Goal: Task Accomplishment & Management: Complete application form

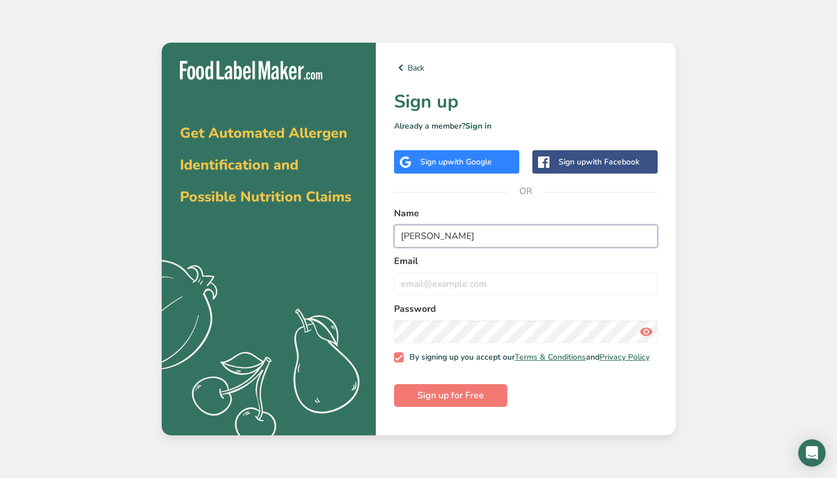
type input "[PERSON_NAME]"
type input "[EMAIL_ADDRESS][DOMAIN_NAME]"
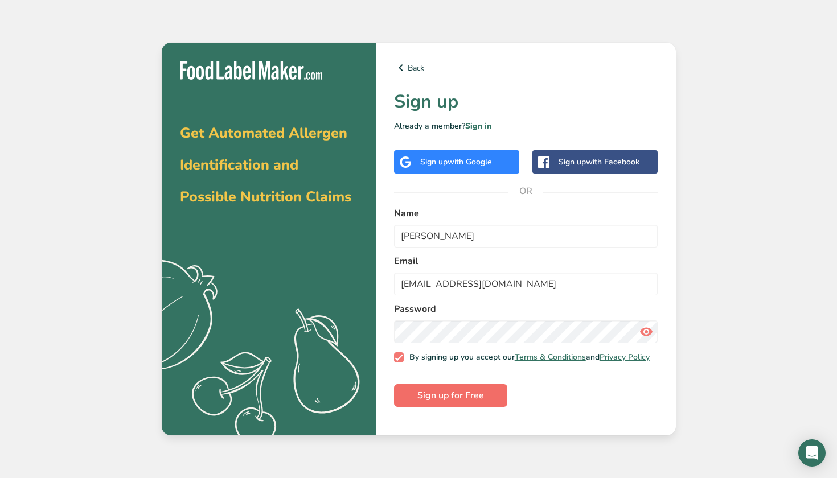
click at [441, 400] on span "Sign up for Free" at bounding box center [450, 396] width 67 height 14
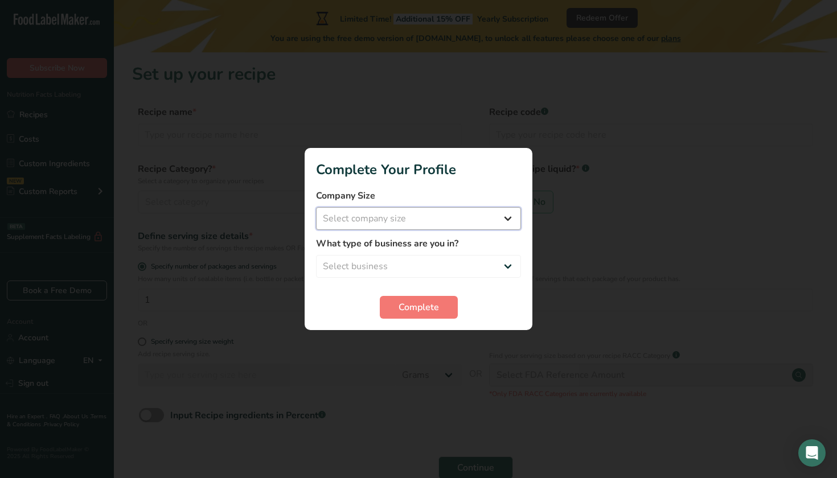
select select "1"
select select "4"
click at [413, 307] on span "Complete" at bounding box center [418, 308] width 40 height 14
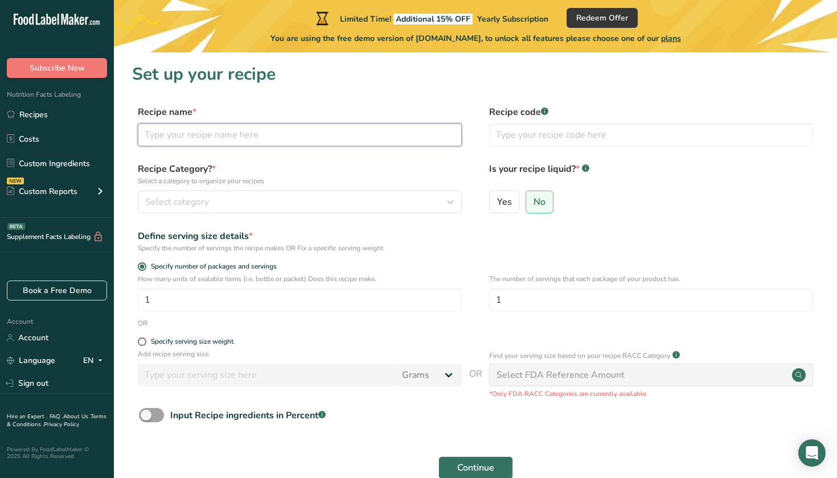
click at [300, 142] on input "text" at bounding box center [300, 135] width 324 height 23
type input "Air Fryer Beef Taquitos"
click at [313, 208] on div "Select category" at bounding box center [296, 202] width 302 height 14
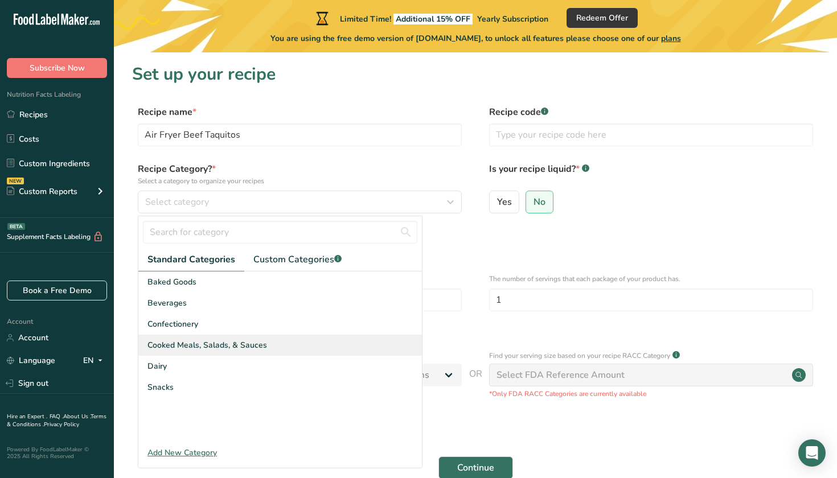
click at [238, 345] on span "Cooked Meals, Salads, & Sauces" at bounding box center [207, 345] width 120 height 12
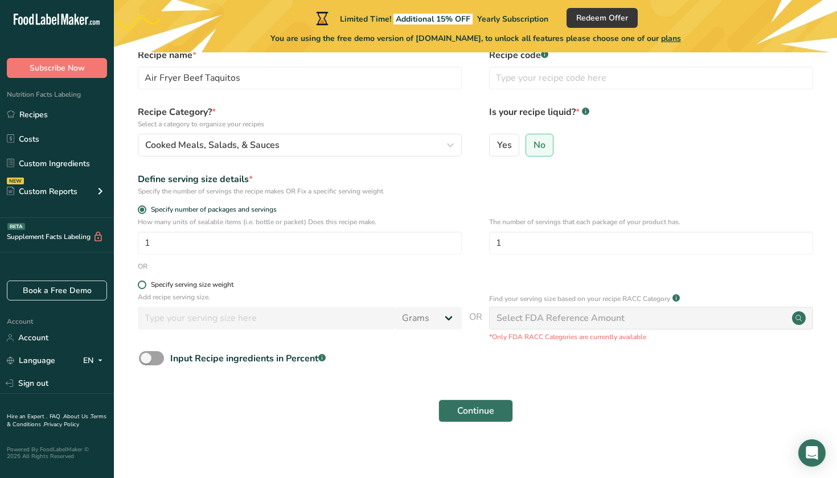
scroll to position [57, 0]
click at [195, 286] on div "Specify serving size weight" at bounding box center [192, 285] width 83 height 9
click at [145, 286] on input "Specify serving size weight" at bounding box center [141, 284] width 7 height 7
radio input "true"
radio input "false"
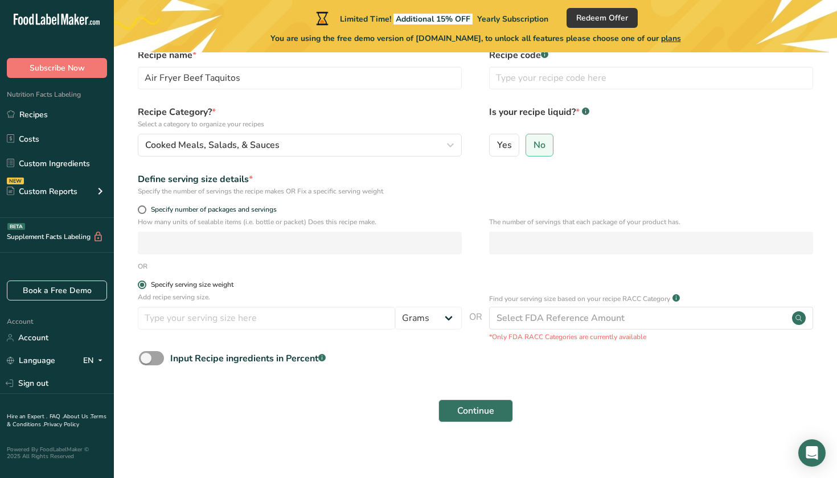
click at [195, 286] on div "Specify serving size weight" at bounding box center [192, 285] width 83 height 9
click at [145, 286] on input "Specify serving size weight" at bounding box center [141, 284] width 7 height 7
click at [249, 304] on div "Add recipe serving size. Grams kg mg mcg lb oz l mL fl oz tbsp tsp cup qt gallon" at bounding box center [300, 313] width 324 height 43
click at [142, 288] on span at bounding box center [142, 285] width 9 height 9
click at [142, 288] on input "Specify serving size weight" at bounding box center [141, 284] width 7 height 7
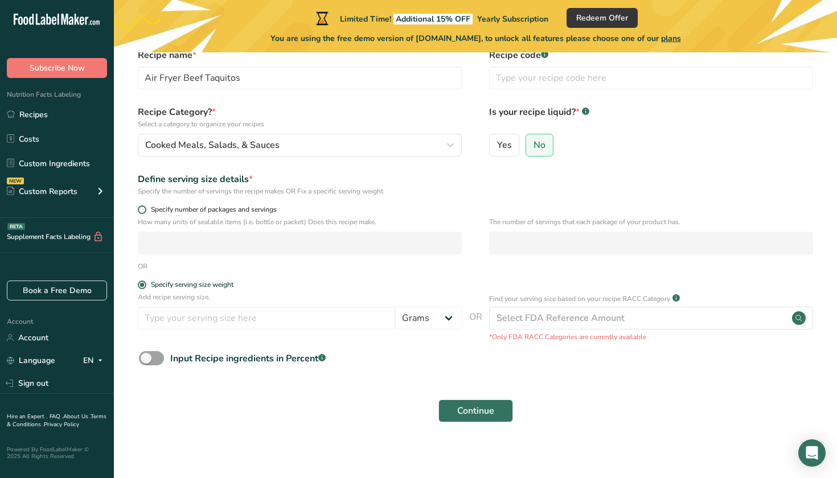
click at [141, 210] on span at bounding box center [142, 209] width 9 height 9
click at [141, 210] on input "Specify number of packages and servings" at bounding box center [141, 209] width 7 height 7
radio input "true"
radio input "false"
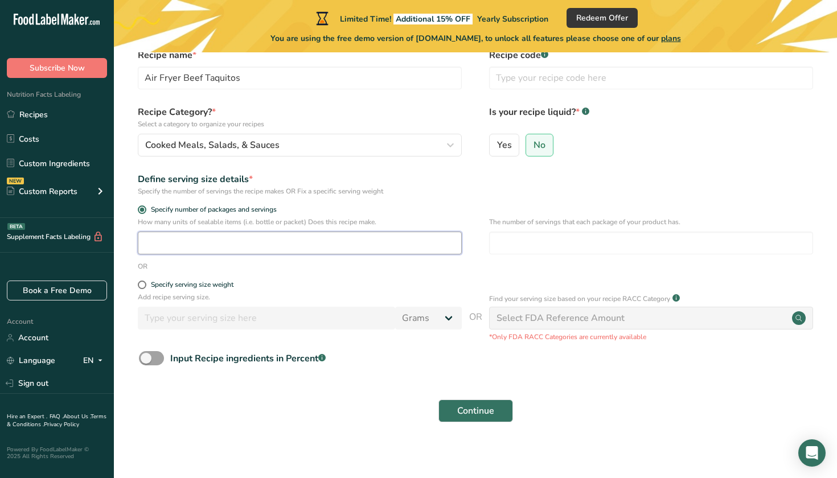
click at [168, 238] on input "number" at bounding box center [300, 243] width 324 height 23
type input "1"
click at [233, 279] on form "Recipe name * Air Fryer Beef Taquitos Recipe code .a-a{fill:#347362;}.b-a{fill:…" at bounding box center [475, 238] width 686 height 381
click at [157, 360] on span at bounding box center [151, 358] width 25 height 14
click at [146, 360] on input "Input Recipe ingredients in Percent .a-a{fill:#347362;}.b-a{fill:#fff;}" at bounding box center [142, 358] width 7 height 7
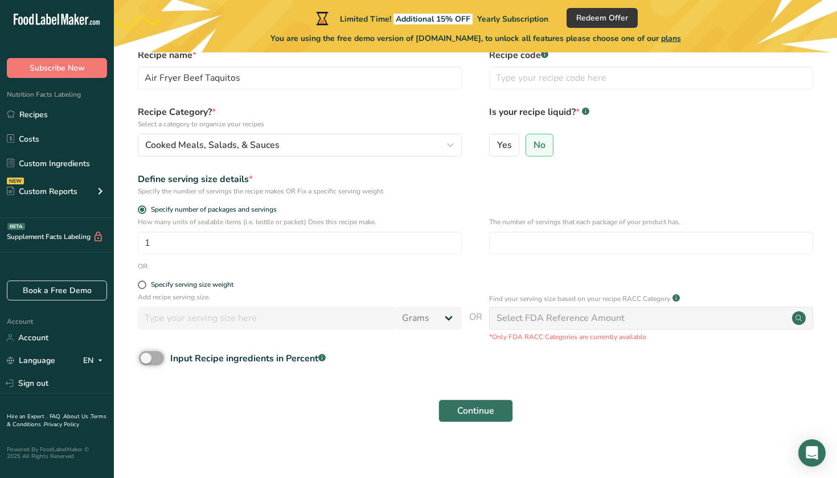
checkbox input "true"
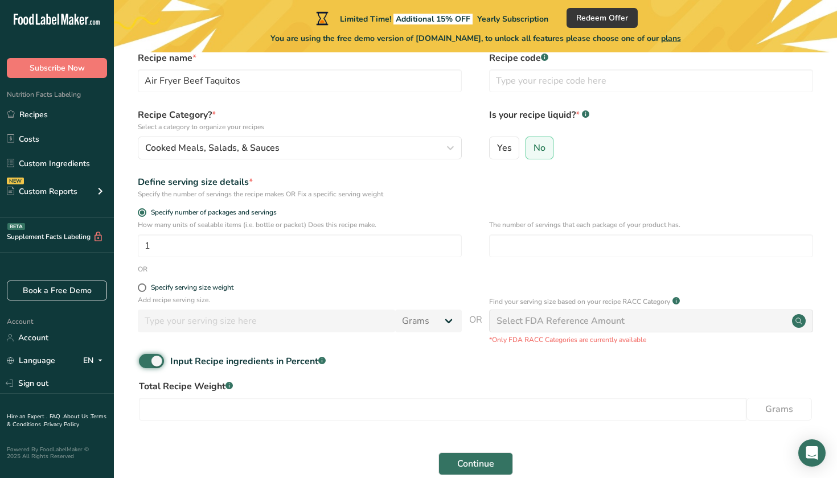
scroll to position [47, 0]
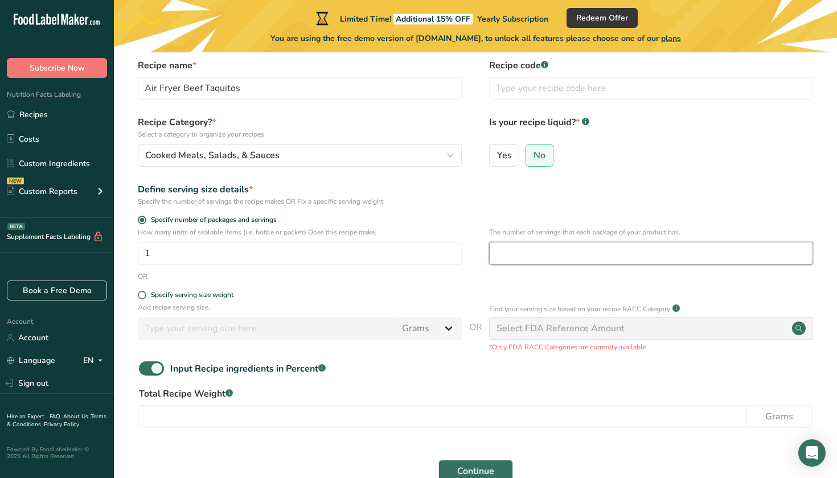
click at [548, 257] on input "number" at bounding box center [651, 253] width 324 height 23
type input "1"
click at [524, 294] on div "Specify serving size weight" at bounding box center [475, 296] width 686 height 11
click at [533, 337] on div "Select FDA Reference Amount" at bounding box center [651, 328] width 324 height 23
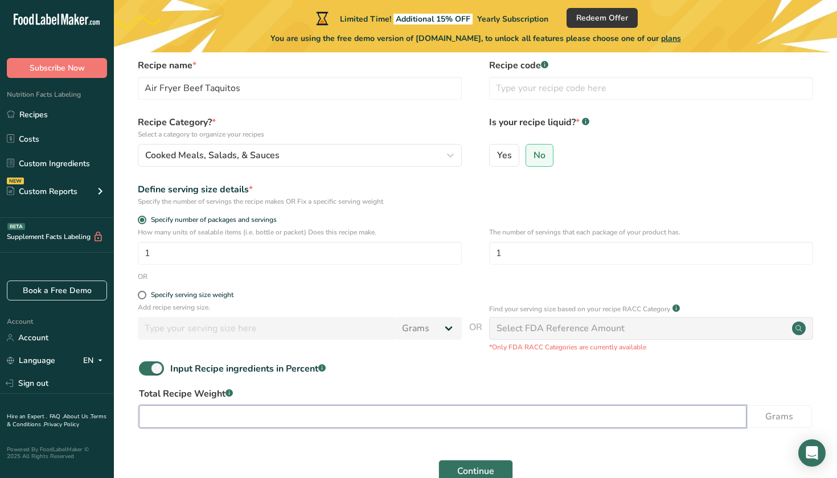
click at [260, 423] on input "number" at bounding box center [442, 416] width 607 height 23
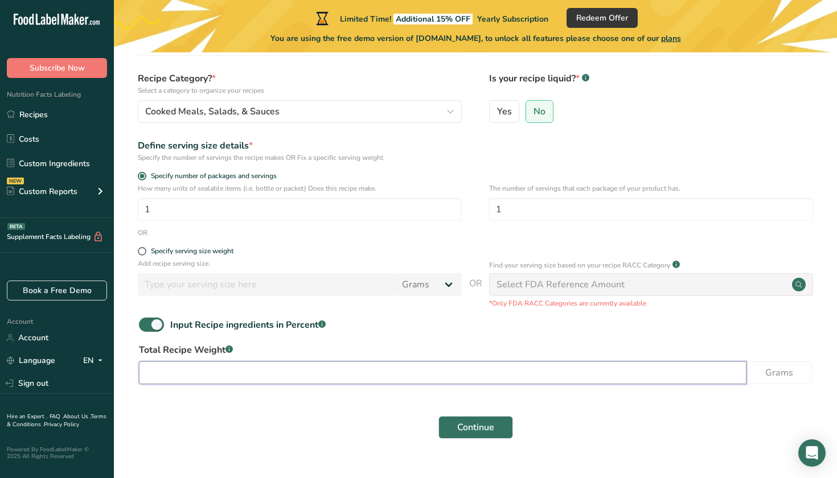
scroll to position [106, 0]
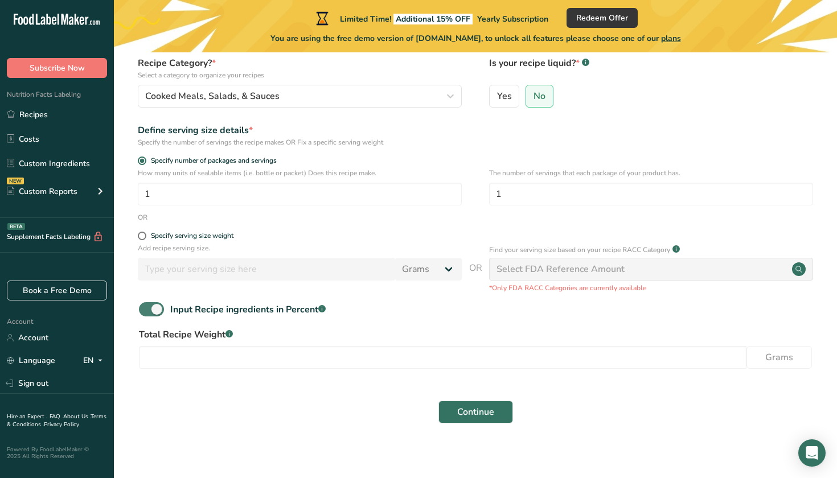
click at [159, 313] on span at bounding box center [151, 309] width 25 height 14
click at [146, 313] on input "Input Recipe ingredients in Percent .a-a{fill:#347362;}.b-a{fill:#fff;}" at bounding box center [142, 309] width 7 height 7
checkbox input "false"
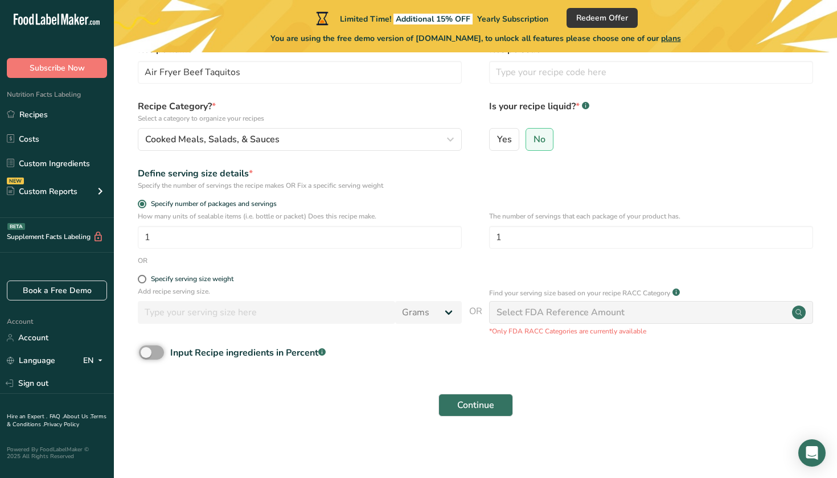
scroll to position [62, 0]
click at [480, 414] on button "Continue" at bounding box center [475, 405] width 75 height 23
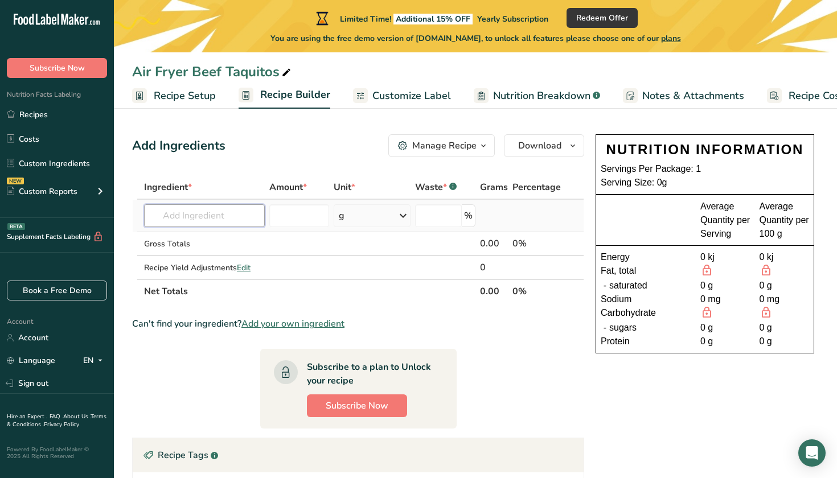
click at [213, 211] on input "text" at bounding box center [204, 215] width 121 height 23
click at [229, 215] on input "text" at bounding box center [204, 215] width 121 height 23
type input "Beef Mince"
click at [228, 253] on div "Add your own ingredient" at bounding box center [204, 258] width 102 height 12
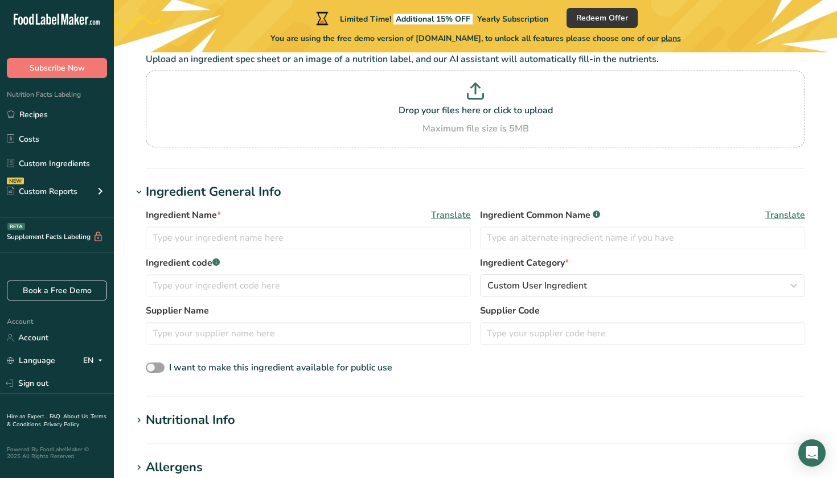
scroll to position [106, 0]
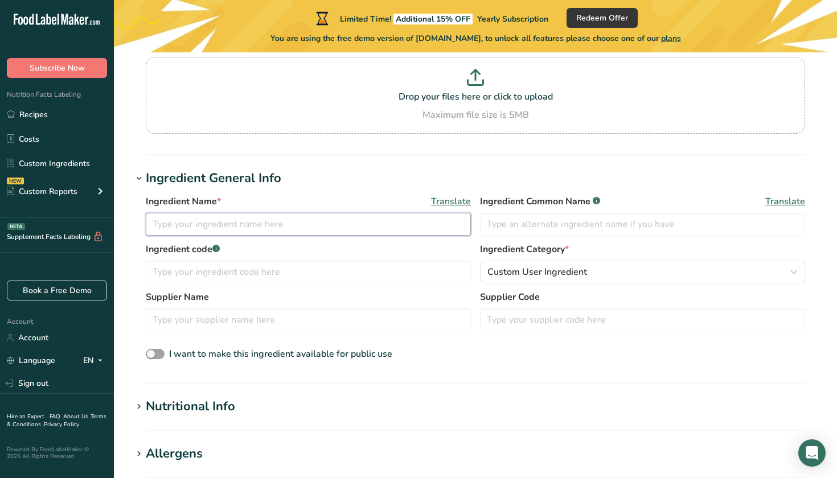
click at [308, 233] on input "text" at bounding box center [308, 224] width 325 height 23
type input "Beef Mince"
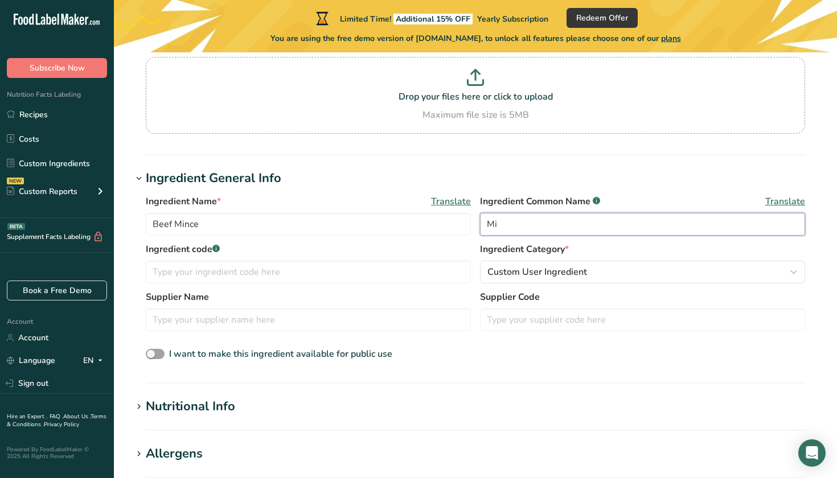
type input "M"
click at [264, 277] on input "text" at bounding box center [308, 272] width 325 height 23
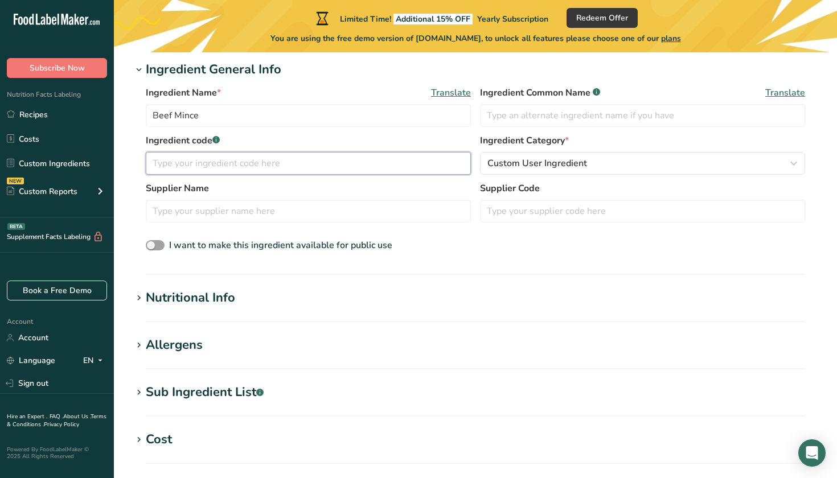
scroll to position [221, 0]
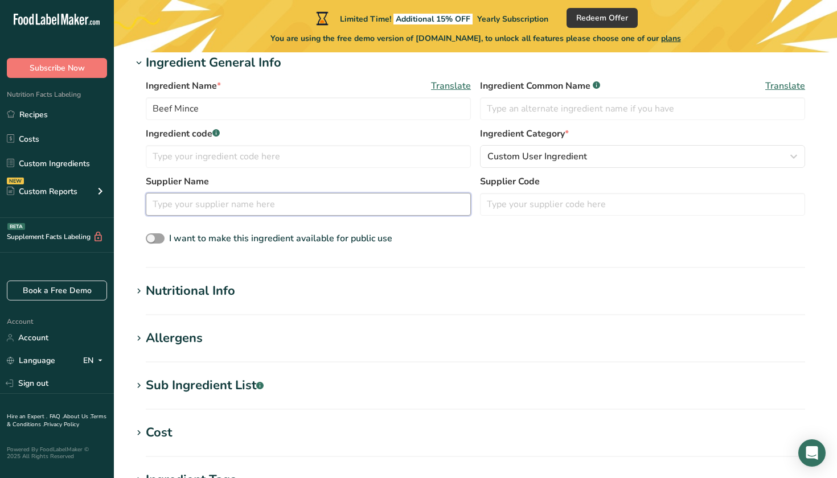
click at [350, 208] on input "text" at bounding box center [308, 204] width 325 height 23
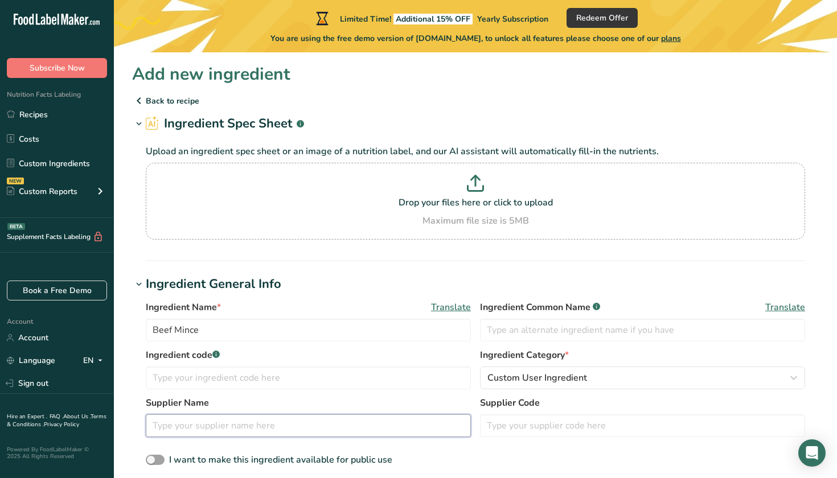
scroll to position [0, 0]
click at [141, 100] on icon at bounding box center [139, 101] width 14 height 20
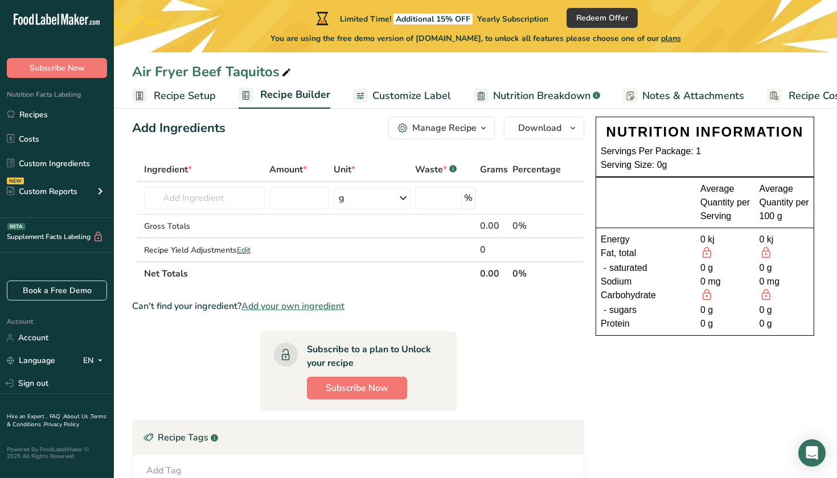
scroll to position [19, 0]
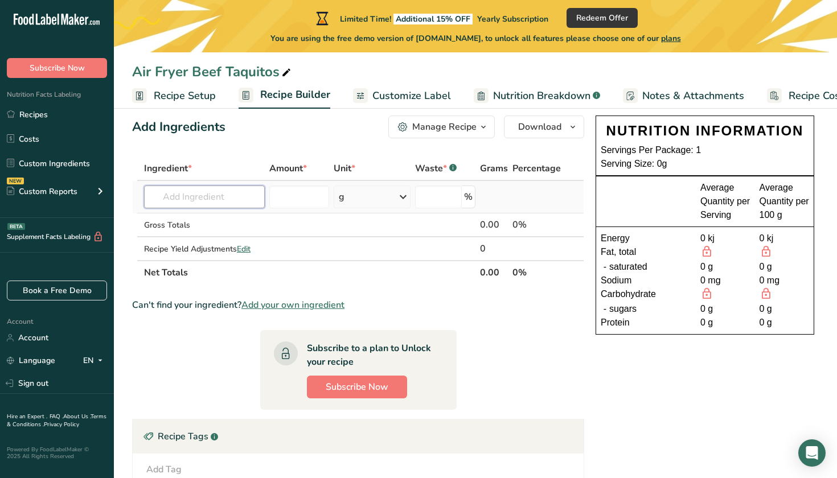
click at [245, 200] on input "text" at bounding box center [204, 197] width 121 height 23
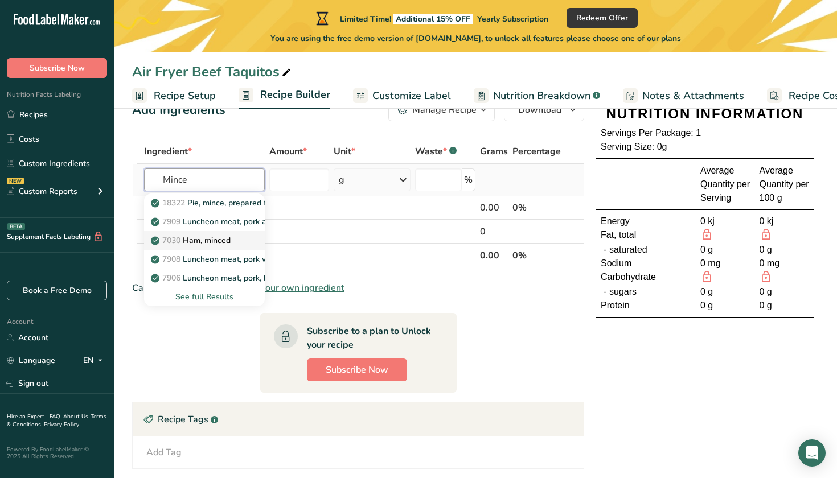
scroll to position [25, 0]
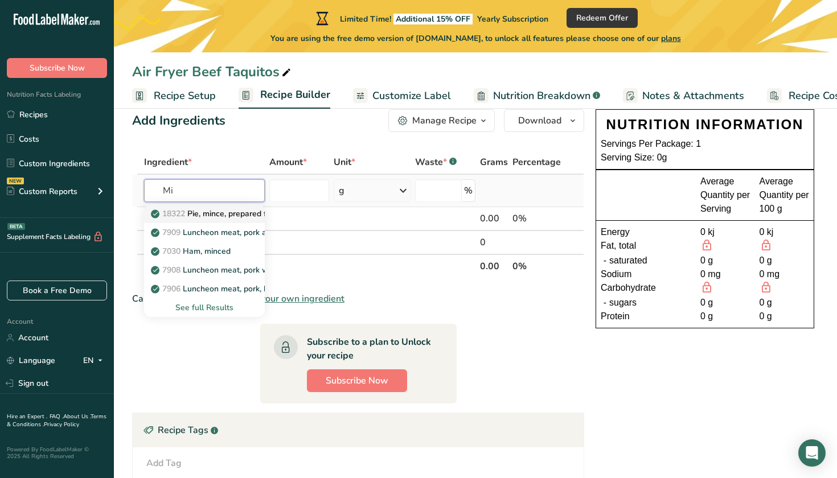
type input "M"
type input "beef"
click at [227, 292] on p "13498 Beef, ground, 70% lean meat / 30% fat, raw" at bounding box center [250, 289] width 195 height 12
type input "Beef, ground, 70% lean meat / 30% fat, raw"
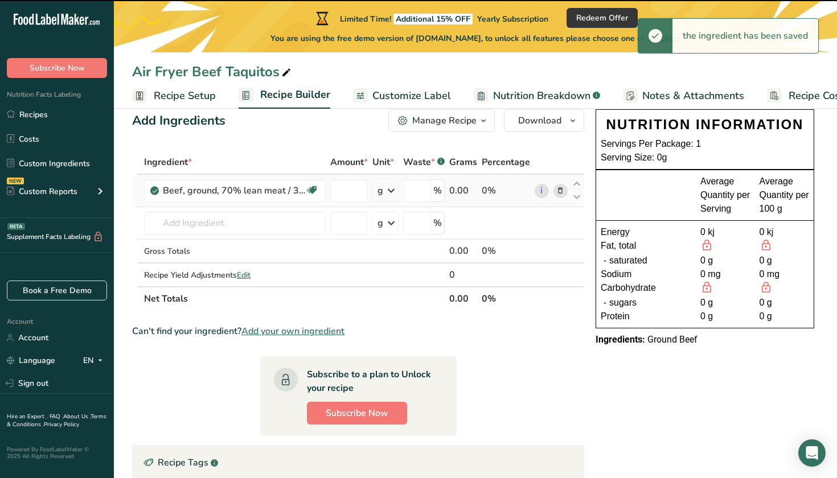
type input "0"
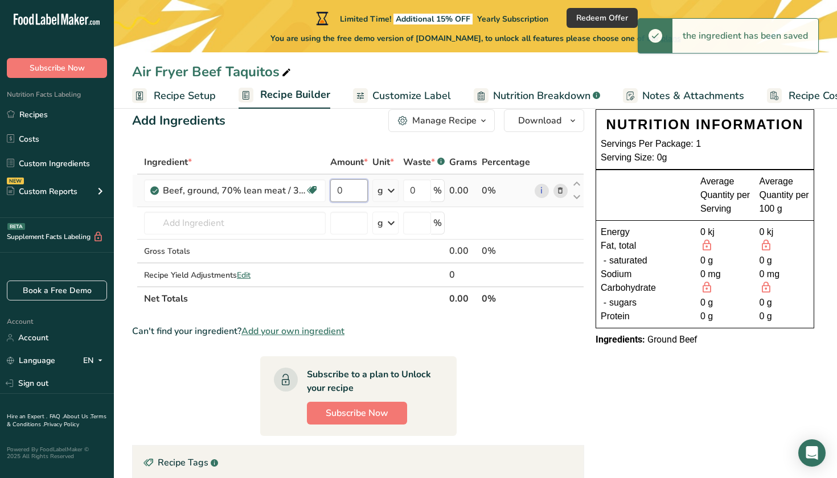
click at [355, 196] on input "0" at bounding box center [349, 190] width 38 height 23
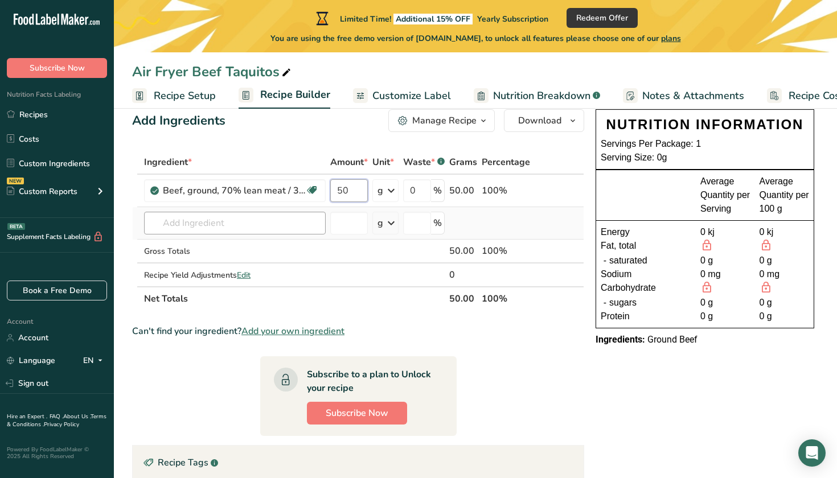
type input "50"
click at [213, 229] on div "Ingredient * Amount * Unit * Waste * .a-a{fill:#347362;}.b-a{fill:#fff;} Grams …" at bounding box center [358, 230] width 452 height 161
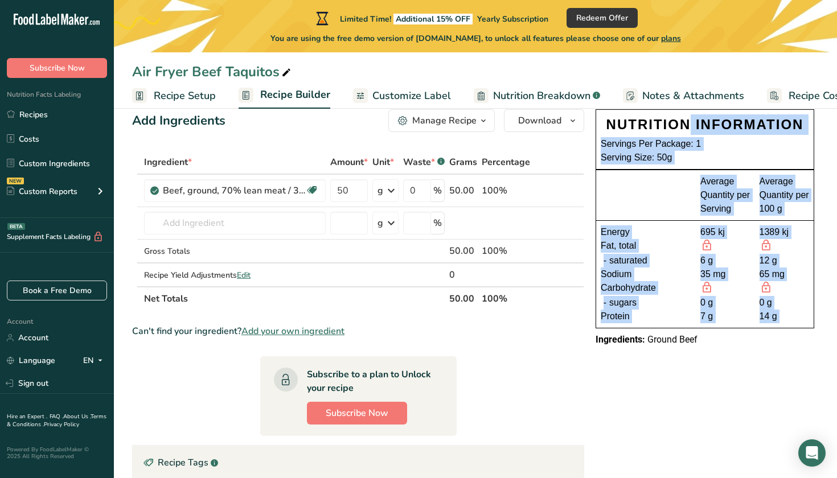
drag, startPoint x: 604, startPoint y: 117, endPoint x: 788, endPoint y: 328, distance: 280.0
click at [788, 328] on div "NUTRITION INFORMATION Servings Per Package: 1 Serving Size: 50g Average Quantit…" at bounding box center [705, 228] width 228 height 246
copy div "NUTRITION INFORMATION Servings Per Package: 1 Serving Size: 50g Average Quantit…"
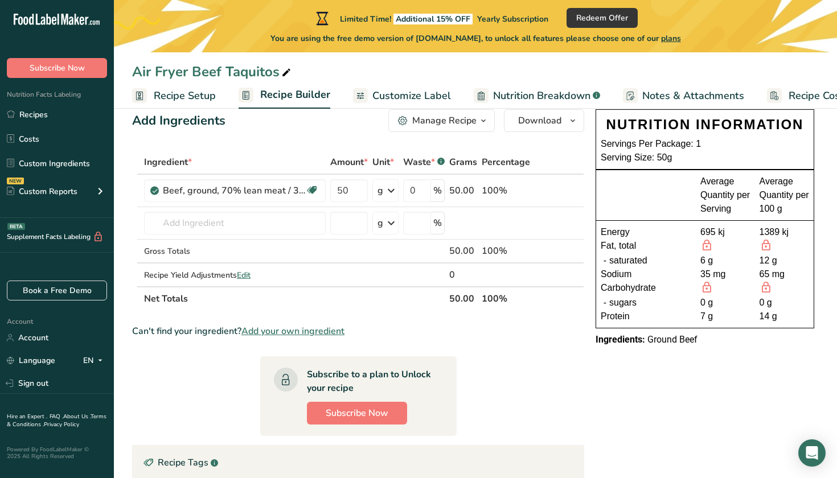
click at [536, 149] on div "Add Ingredients Manage Recipe Delete Recipe Duplicate Recipe Scale Recipe Save …" at bounding box center [361, 381] width 459 height 552
click at [388, 93] on span "Customize Label" at bounding box center [411, 95] width 79 height 15
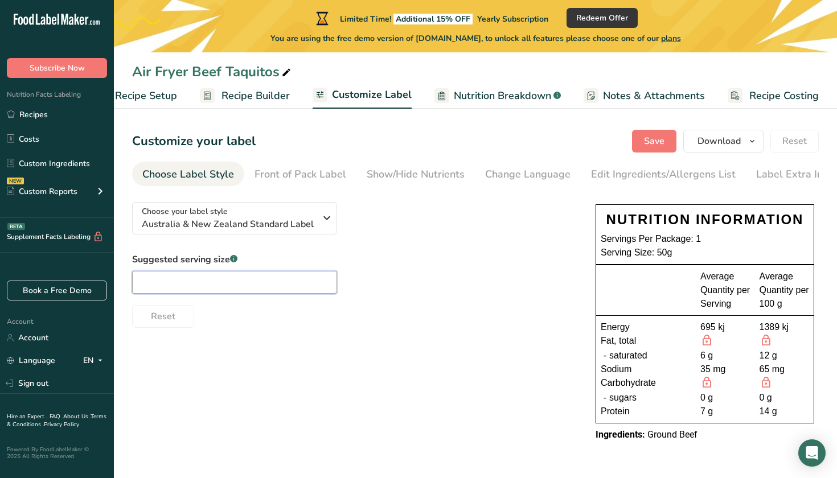
click at [236, 282] on input "text" at bounding box center [234, 282] width 205 height 23
type input "1"
click at [255, 375] on div "Choose your label style [GEOGRAPHIC_DATA] & New Zealand Standard Label USA (FDA…" at bounding box center [475, 323] width 686 height 260
click at [318, 221] on div "Choose your label style [GEOGRAPHIC_DATA] & New Zealand Standard Label" at bounding box center [233, 218] width 182 height 26
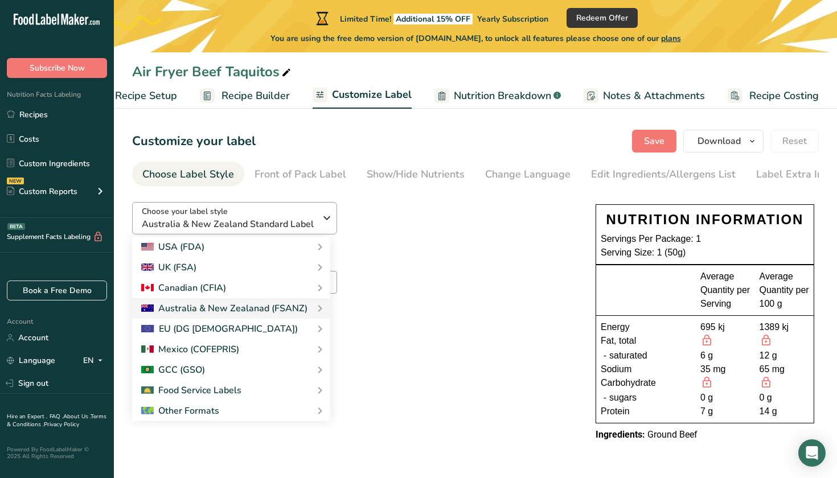
click at [318, 223] on div "Choose your label style [GEOGRAPHIC_DATA] & New Zealand Standard Label" at bounding box center [233, 218] width 182 height 26
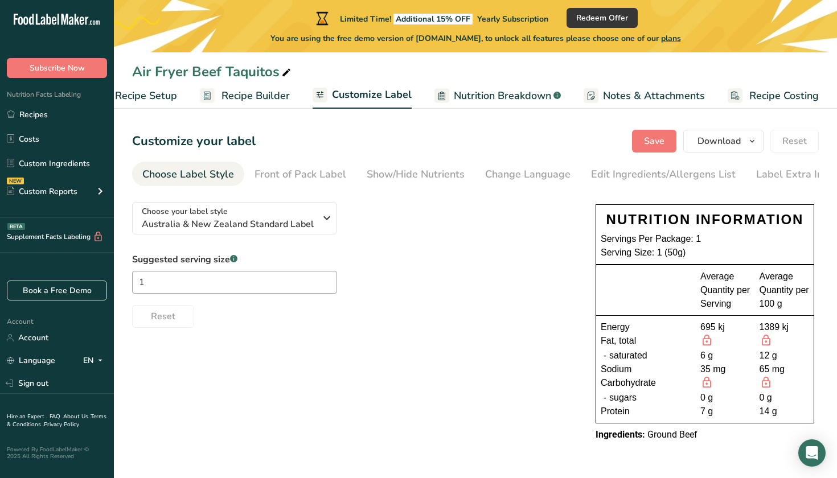
click at [406, 257] on div "Suggested serving size .a-a{fill:#347362;}.b-a{fill:#fff;} 1 Reset" at bounding box center [352, 290] width 441 height 75
click at [277, 171] on div "Front of Pack Label" at bounding box center [300, 174] width 92 height 15
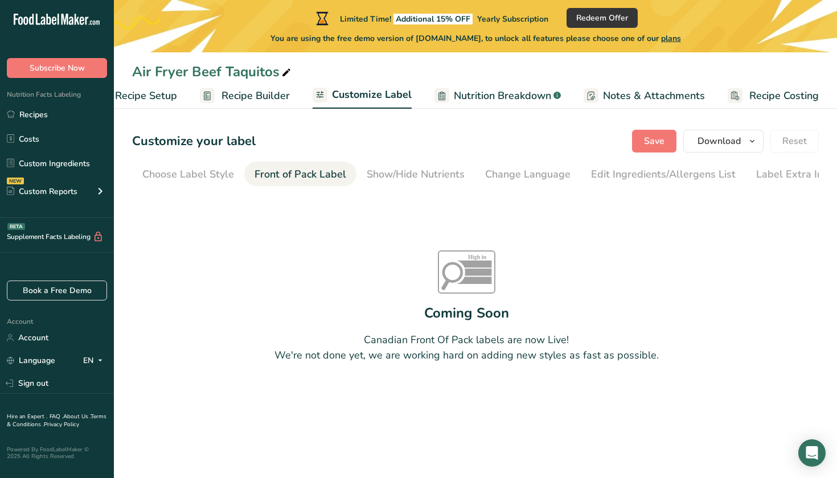
scroll to position [0, 14]
click at [353, 176] on div "Show/Hide Nutrients" at bounding box center [402, 174] width 98 height 15
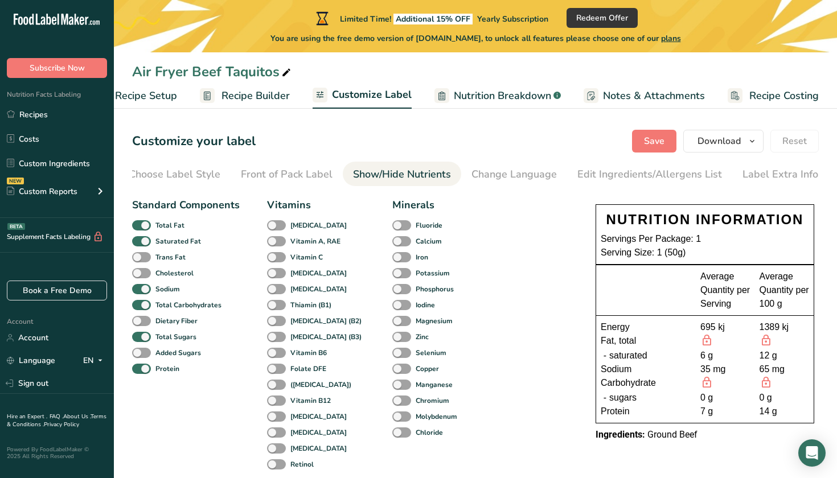
scroll to position [0, 0]
click at [475, 176] on div "Change Language" at bounding box center [513, 174] width 85 height 15
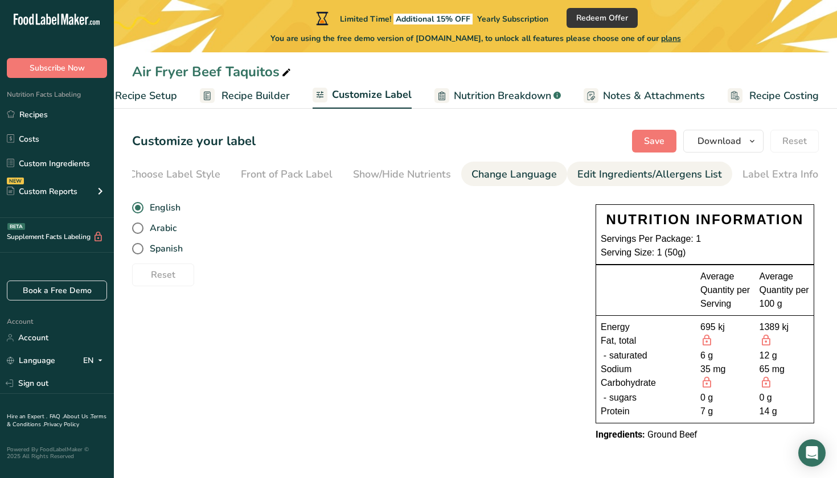
click at [577, 178] on div "Edit Ingredients/Allergens List" at bounding box center [649, 174] width 145 height 15
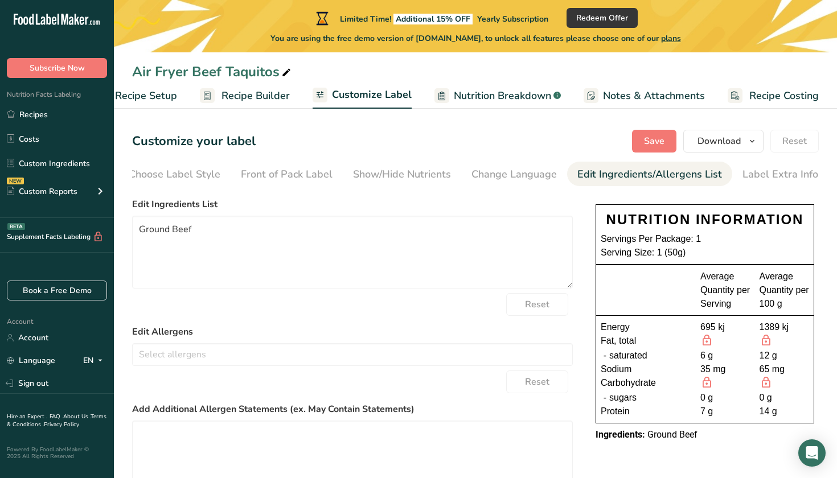
click at [223, 106] on link "Recipe Builder" at bounding box center [245, 96] width 90 height 26
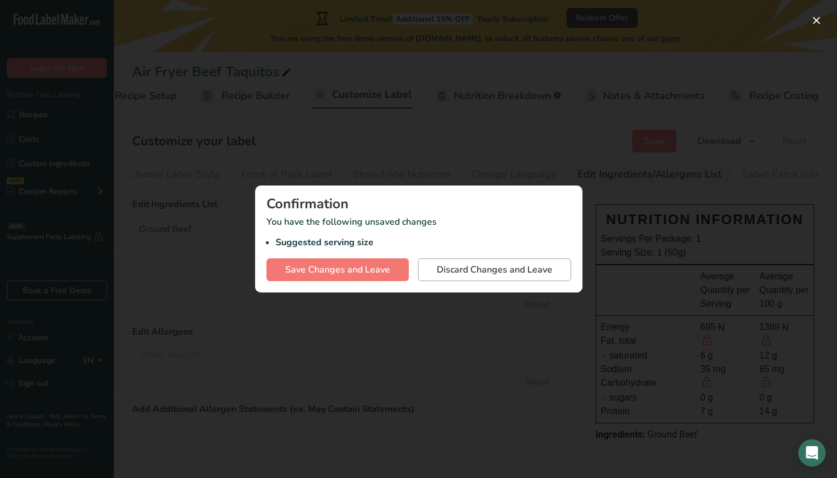
click at [447, 269] on span "Discard Changes and Leave" at bounding box center [495, 270] width 116 height 14
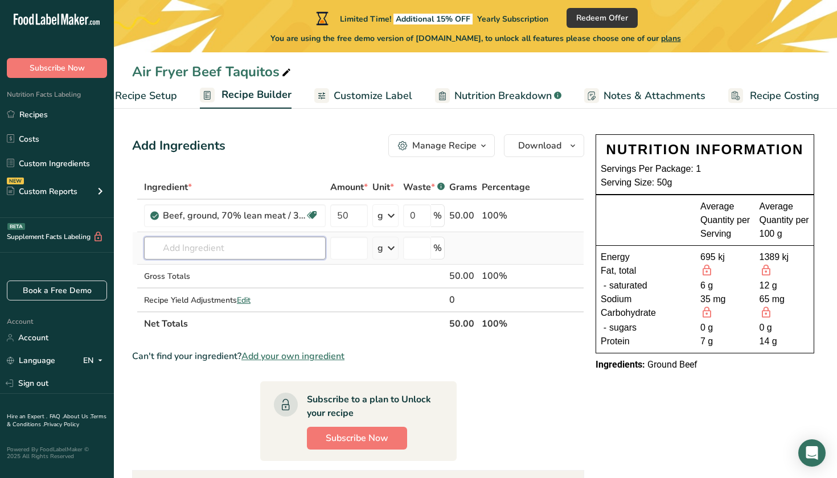
click at [239, 257] on input "text" at bounding box center [235, 248] width 182 height 23
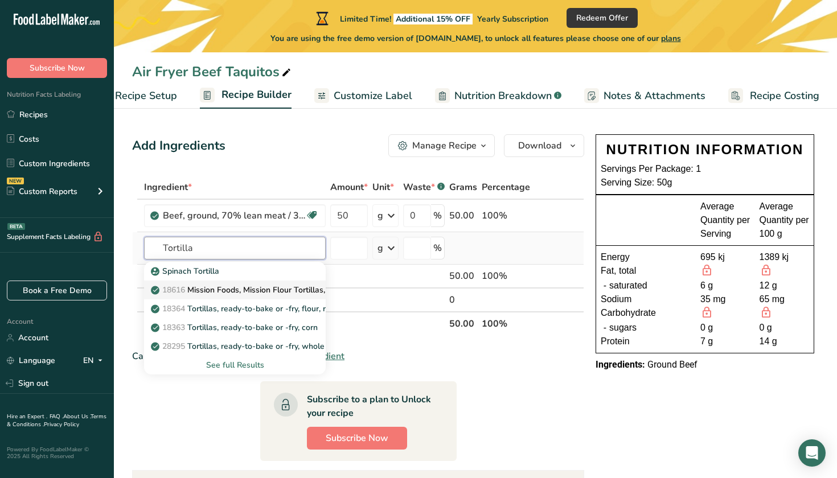
type input "Tortilla"
click at [227, 292] on p "18616 Mission Foods, Mission Flour Tortillas, Soft Taco, 8 inch" at bounding box center [270, 290] width 235 height 12
type input "Mission Foods, Mission Flour Tortillas, Soft Taco, 8 inch"
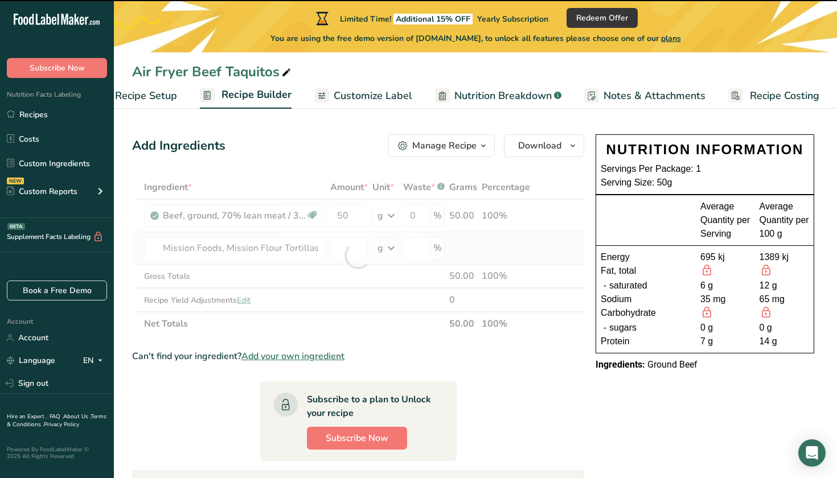
type input "0"
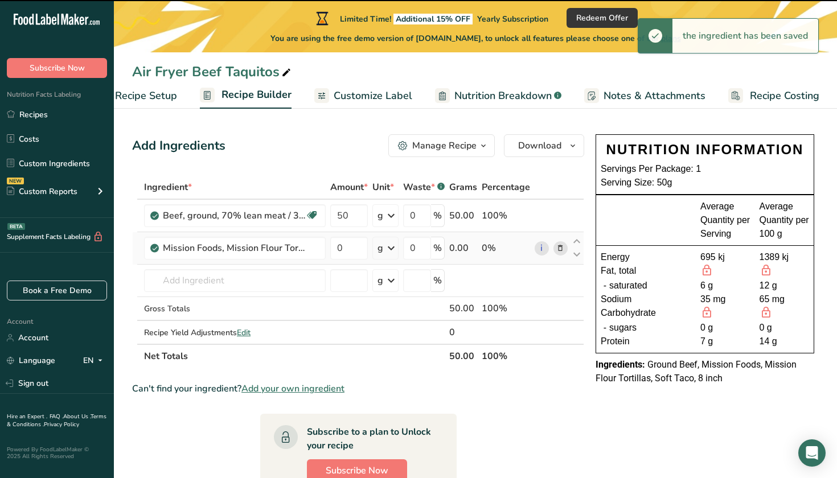
click at [390, 250] on icon at bounding box center [391, 248] width 14 height 20
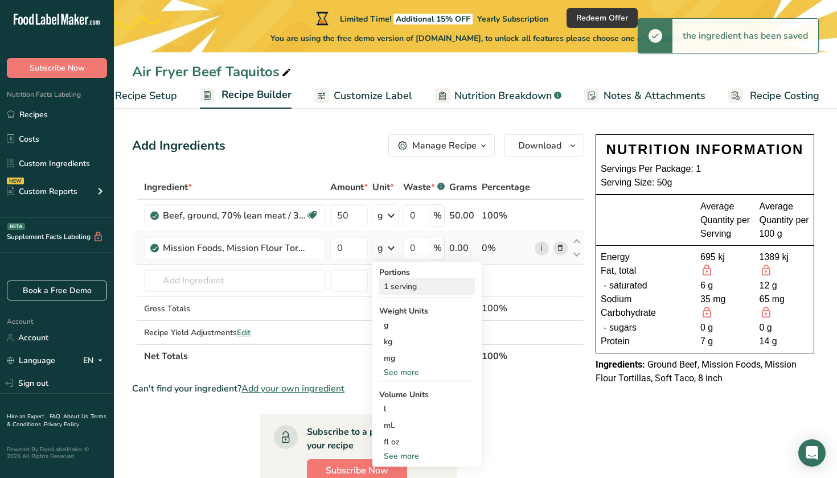
click at [398, 289] on div "1 serving" at bounding box center [427, 286] width 96 height 17
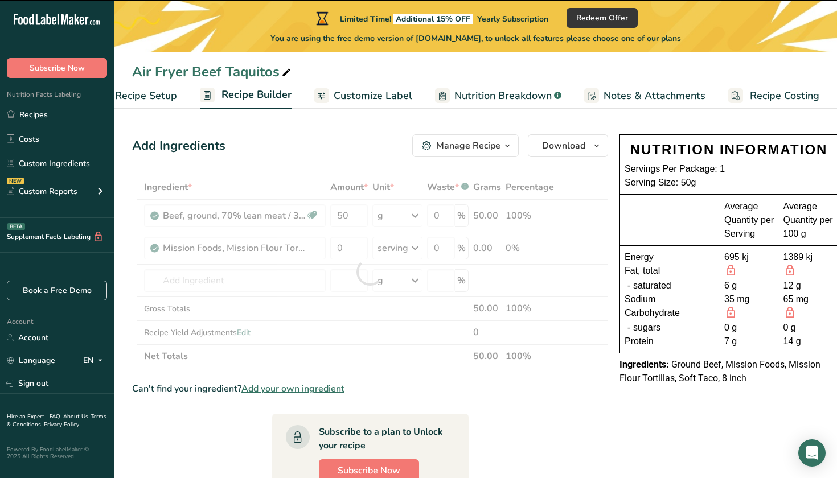
click at [356, 252] on div at bounding box center [370, 271] width 476 height 193
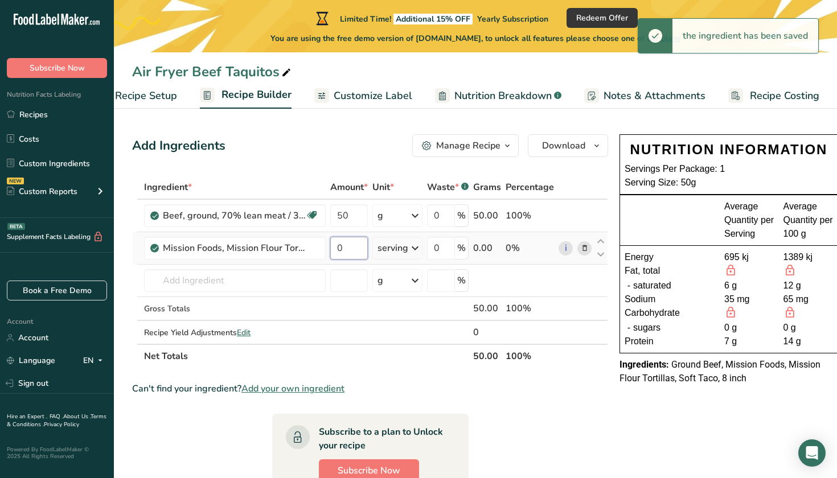
click at [351, 244] on input "0" at bounding box center [349, 248] width 38 height 23
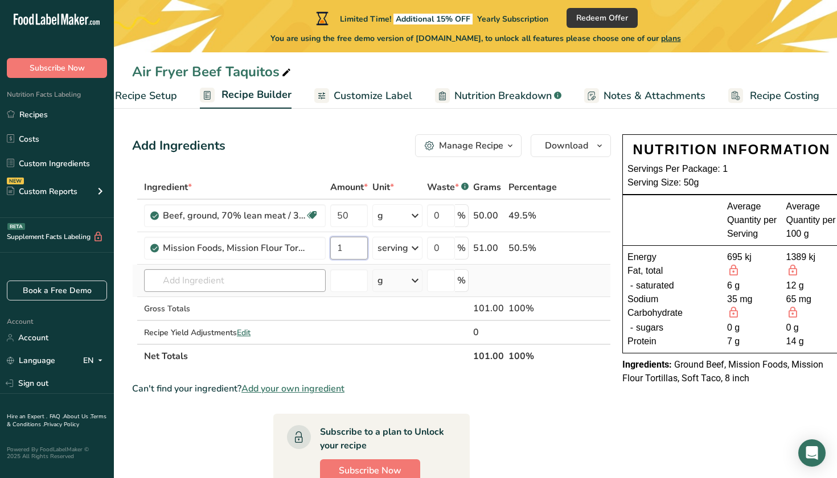
type input "1"
click at [246, 273] on div "Ingredient * Amount * Unit * Waste * .a-a{fill:#347362;}.b-a{fill:#fff;} Grams …" at bounding box center [371, 271] width 479 height 193
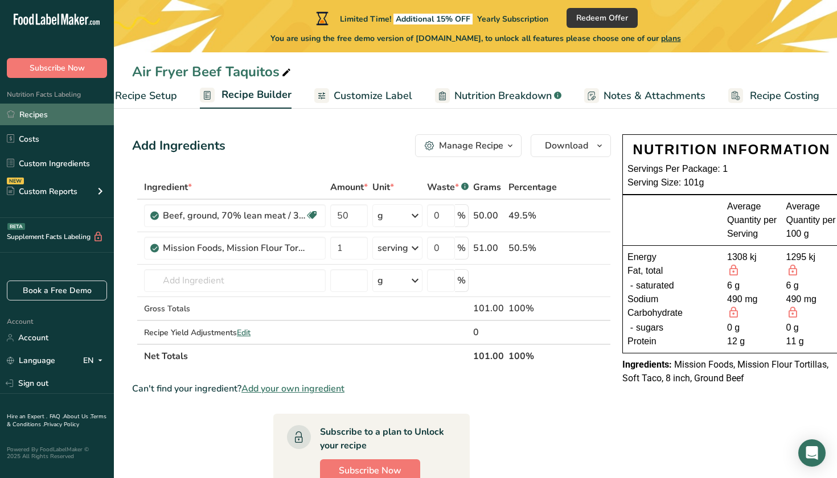
click at [32, 116] on link "Recipes" at bounding box center [57, 115] width 114 height 22
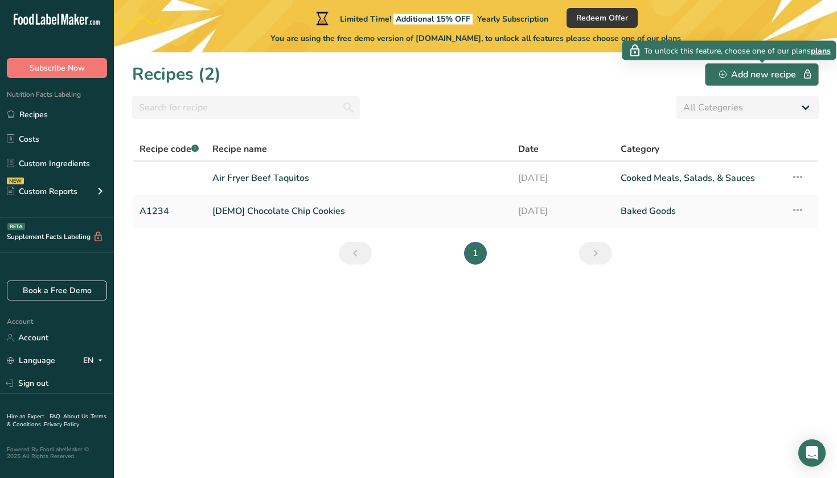
click at [764, 81] on div "Add new recipe" at bounding box center [761, 75] width 85 height 14
